Goal: Transaction & Acquisition: Book appointment/travel/reservation

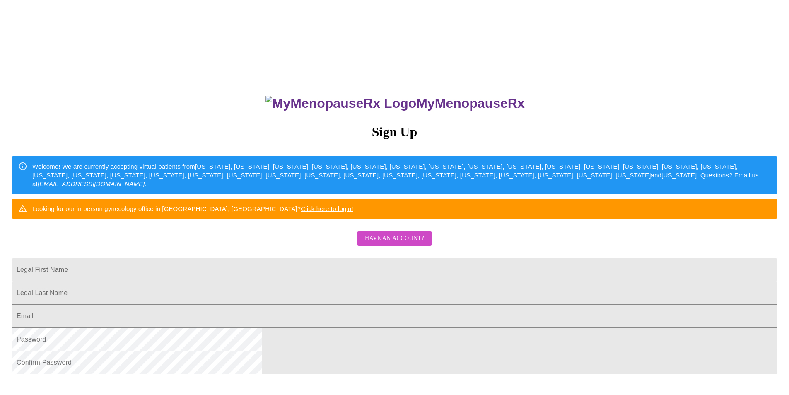
click at [370, 244] on span "Have an account?" at bounding box center [394, 238] width 59 height 10
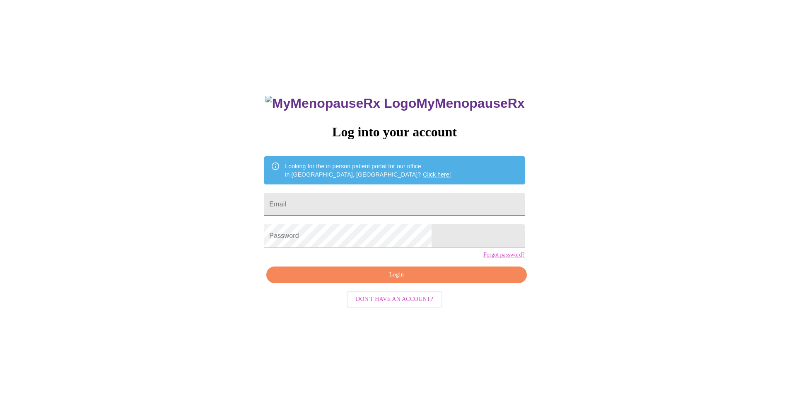
click at [352, 196] on input "Email" at bounding box center [394, 204] width 260 height 23
type input "[EMAIL_ADDRESS][DOMAIN_NAME]"
click at [392, 280] on span "Login" at bounding box center [396, 275] width 241 height 10
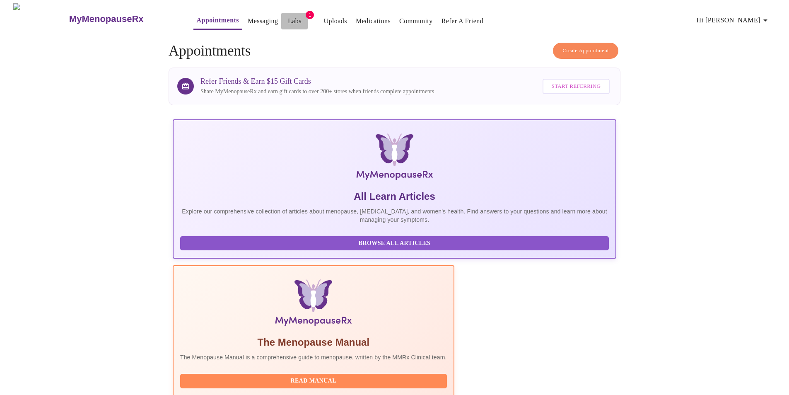
click at [288, 15] on link "Labs" at bounding box center [295, 21] width 14 height 12
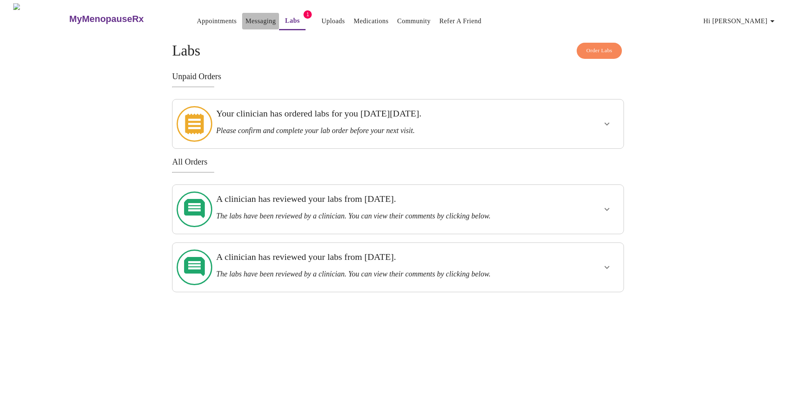
click at [245, 19] on link "Messaging" at bounding box center [260, 21] width 30 height 12
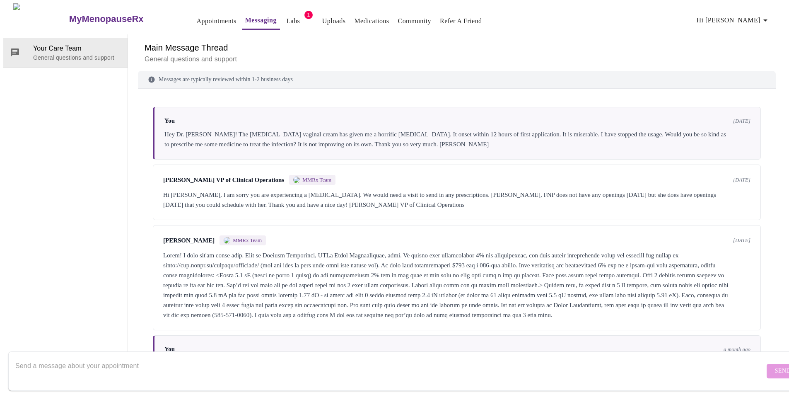
click at [354, 18] on link "Medications" at bounding box center [371, 21] width 35 height 12
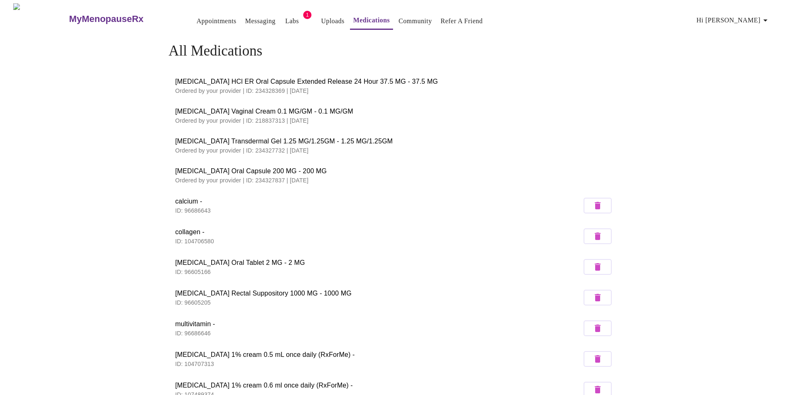
click at [250, 20] on link "Messaging" at bounding box center [260, 21] width 30 height 12
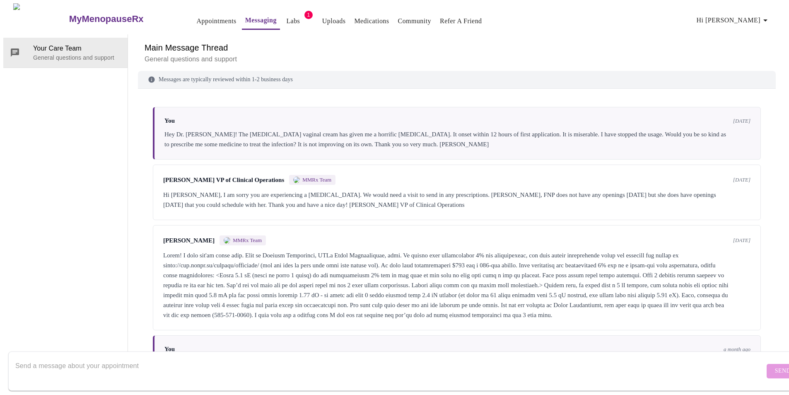
scroll to position [107, 0]
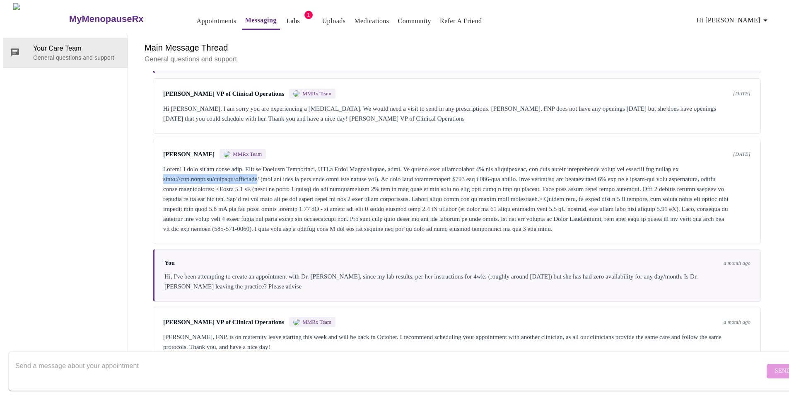
drag, startPoint x: 274, startPoint y: 130, endPoint x: 160, endPoint y: 132, distance: 114.4
click at [163, 164] on div at bounding box center [457, 199] width 588 height 70
copy div "https://www.rxfor.me/product/androfeme"
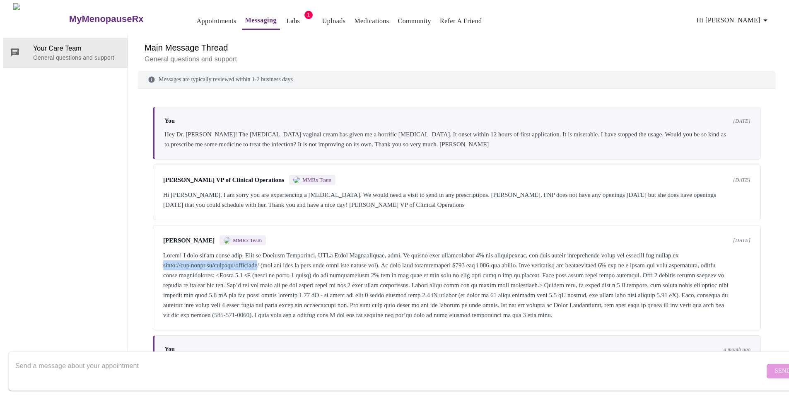
scroll to position [0, 0]
click at [322, 19] on link "Uploads" at bounding box center [334, 21] width 24 height 12
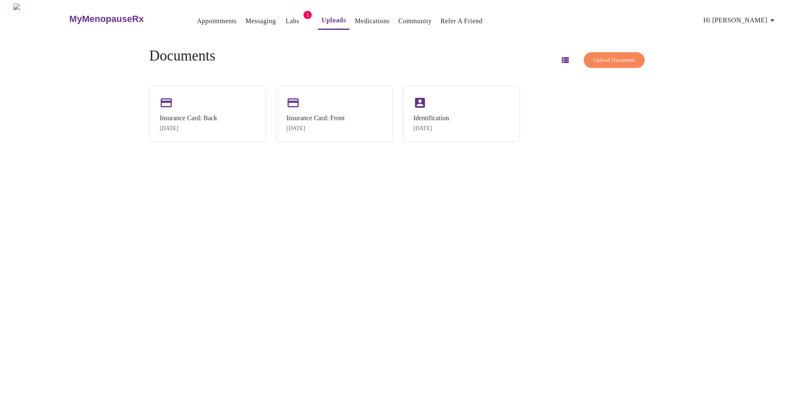
click at [245, 18] on link "Messaging" at bounding box center [260, 21] width 30 height 12
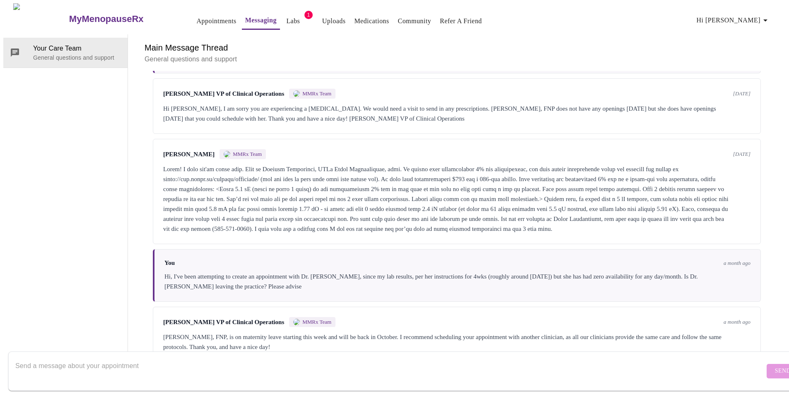
click at [199, 16] on link "Appointments" at bounding box center [217, 21] width 40 height 12
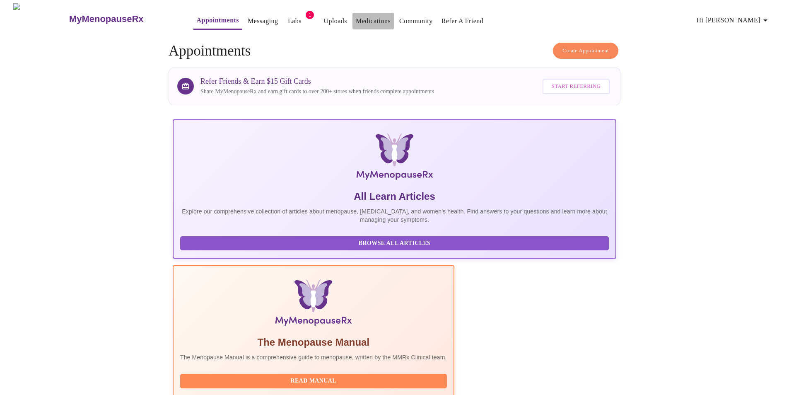
click at [356, 17] on link "Medications" at bounding box center [373, 21] width 35 height 12
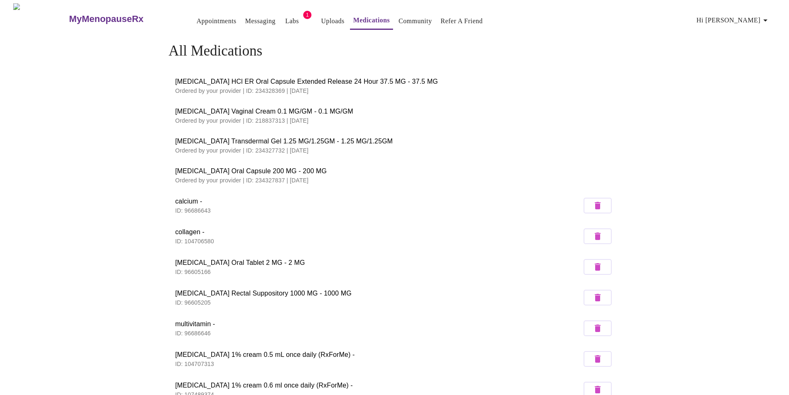
click at [245, 23] on link "Messaging" at bounding box center [260, 21] width 30 height 12
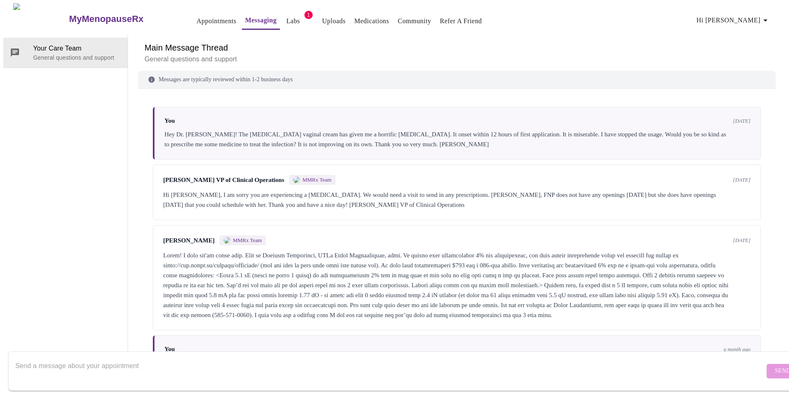
click at [77, 361] on textarea "Send a message about your appointment" at bounding box center [390, 371] width 750 height 27
type textarea "Hi - I do not see a rx refill of the andropheme from Dr. Heather; the ordering …"
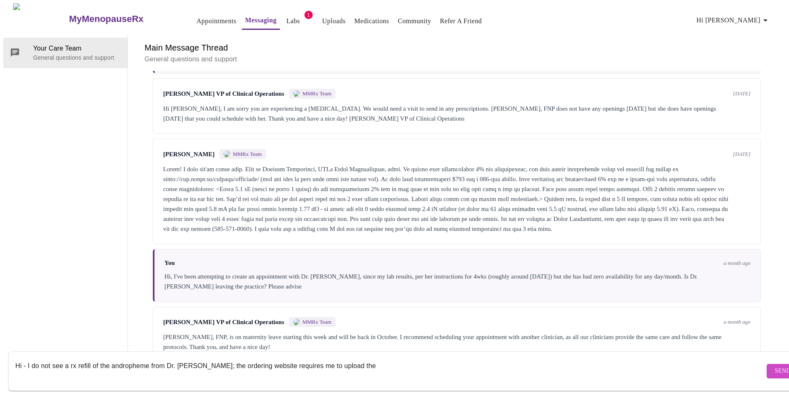
scroll to position [107, 0]
drag, startPoint x: 347, startPoint y: 315, endPoint x: 120, endPoint y: 285, distance: 229.2
click at [120, 285] on div "Your Care Team General questions and support Main Message Thread General questi…" at bounding box center [394, 198] width 783 height 328
click at [92, 260] on div "Your Care Team General questions and support" at bounding box center [65, 198] width 125 height 328
drag, startPoint x: 260, startPoint y: 377, endPoint x: -82, endPoint y: 392, distance: 341.8
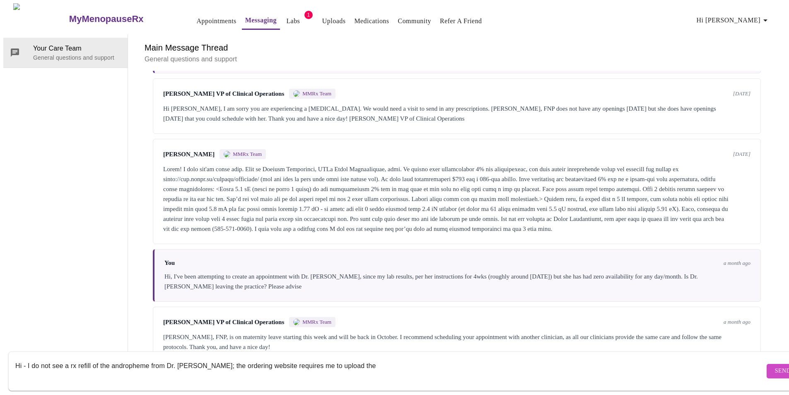
click at [0, 366] on html "MyMenopauseRx Appointments Messaging Labs 1 Uploads Medications Community Refer…" at bounding box center [394, 183] width 789 height 366
click at [7, 197] on div at bounding box center [4, 197] width 8 height 395
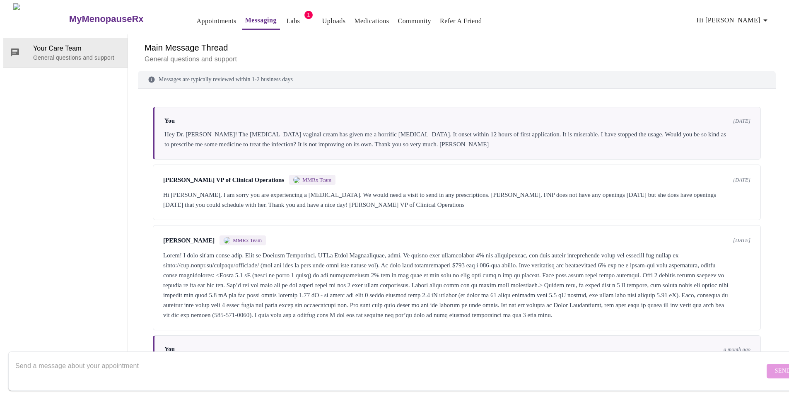
scroll to position [0, 0]
click at [286, 15] on link "Labs" at bounding box center [293, 21] width 14 height 12
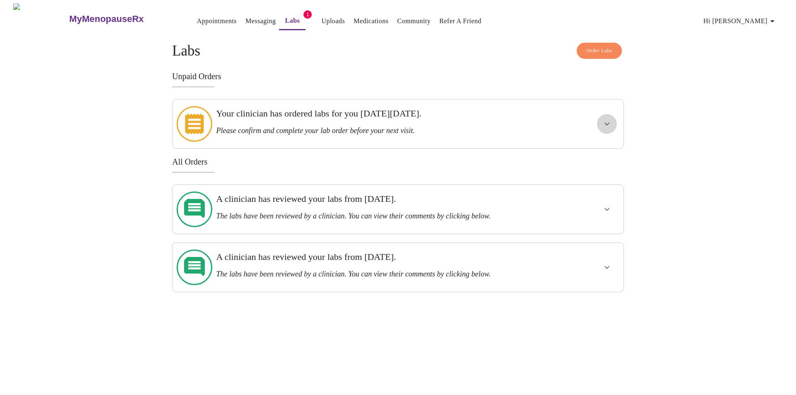
click at [604, 119] on icon "show more" at bounding box center [607, 124] width 10 height 10
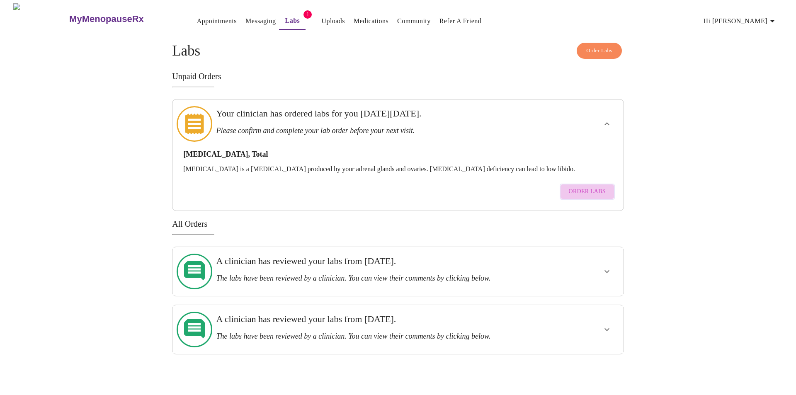
click at [592, 186] on span "Order Labs" at bounding box center [587, 191] width 37 height 10
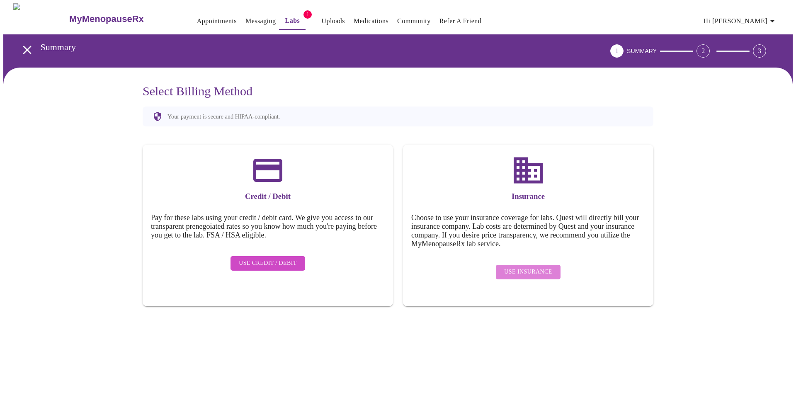
click at [533, 267] on span "Use Insurance" at bounding box center [528, 272] width 48 height 10
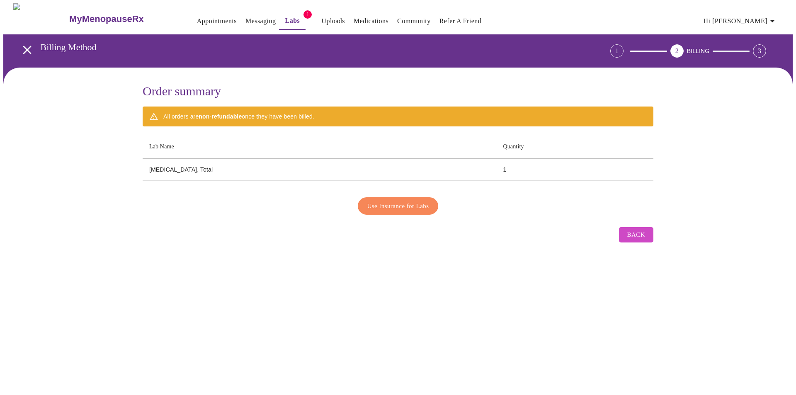
click at [384, 203] on span "Use Insurance for Labs" at bounding box center [398, 206] width 62 height 11
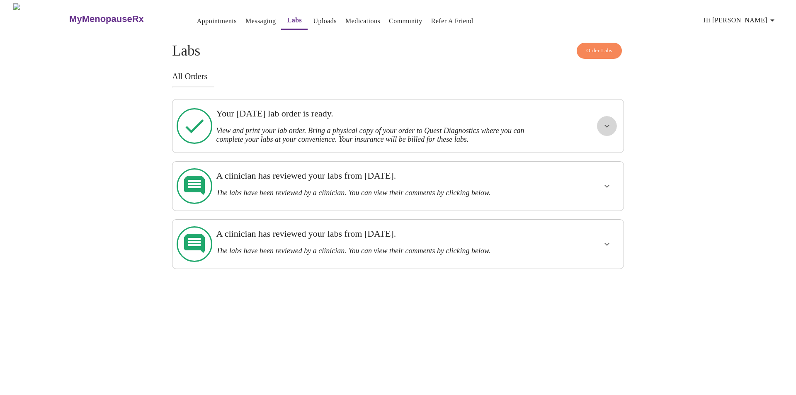
click at [608, 121] on icon "show more" at bounding box center [607, 126] width 10 height 10
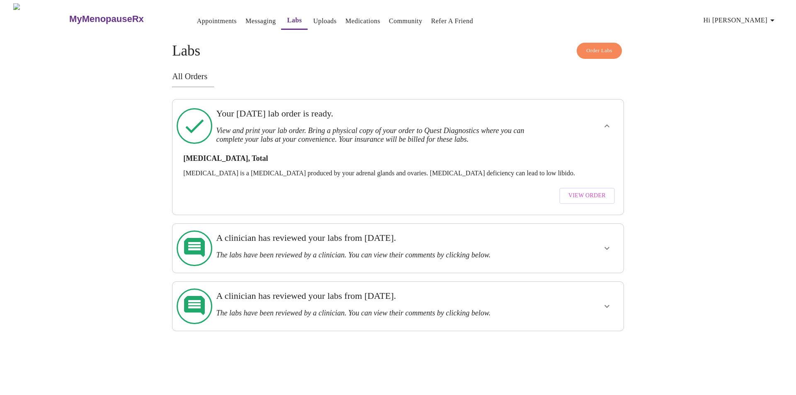
click at [597, 191] on span "View Order" at bounding box center [586, 196] width 37 height 10
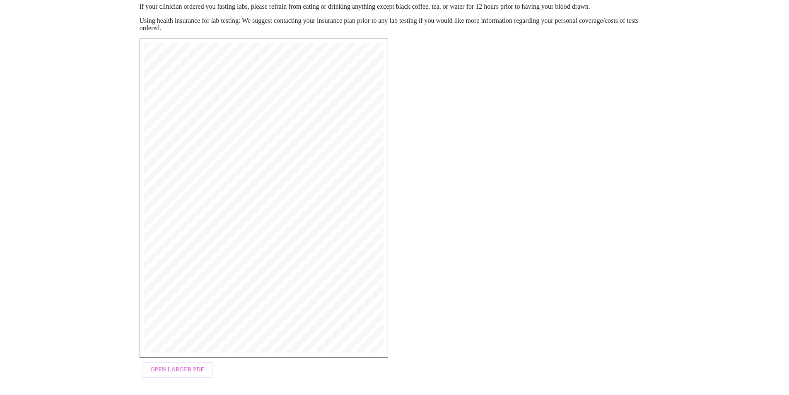
scroll to position [115, 0]
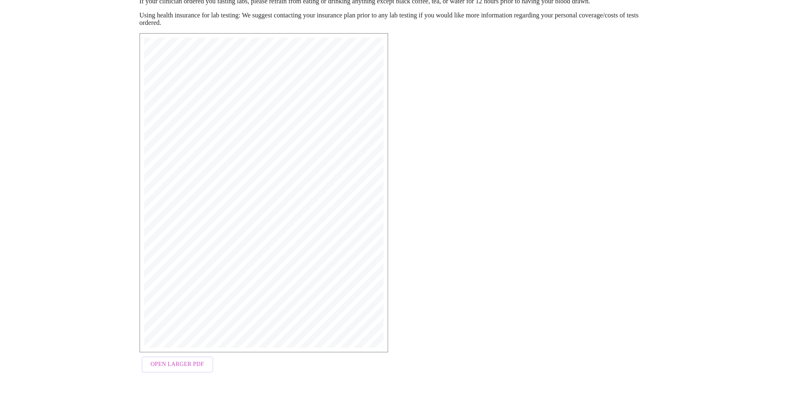
click at [164, 368] on span "Open Larger PDF" at bounding box center [177, 364] width 53 height 10
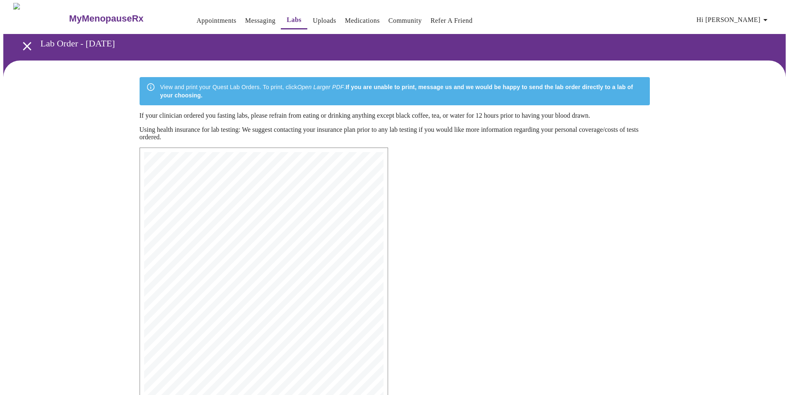
scroll to position [0, 0]
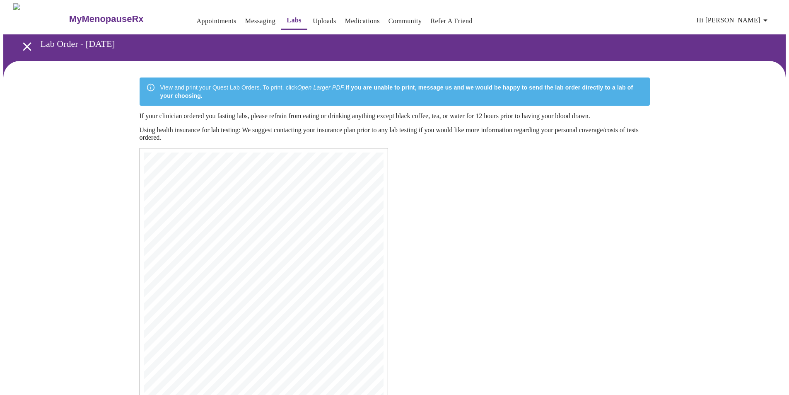
click at [743, 18] on span "Hi Heather" at bounding box center [734, 21] width 74 height 12
click at [749, 65] on li "Log out" at bounding box center [753, 62] width 38 height 15
